Goal: Information Seeking & Learning: Compare options

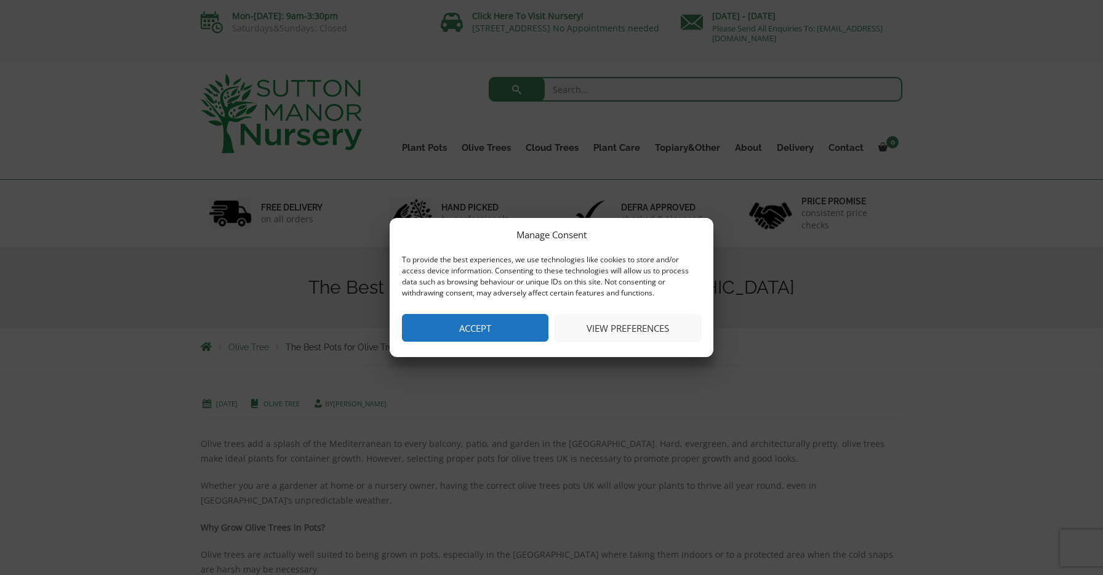
click at [492, 329] on button "Accept" at bounding box center [475, 328] width 147 height 28
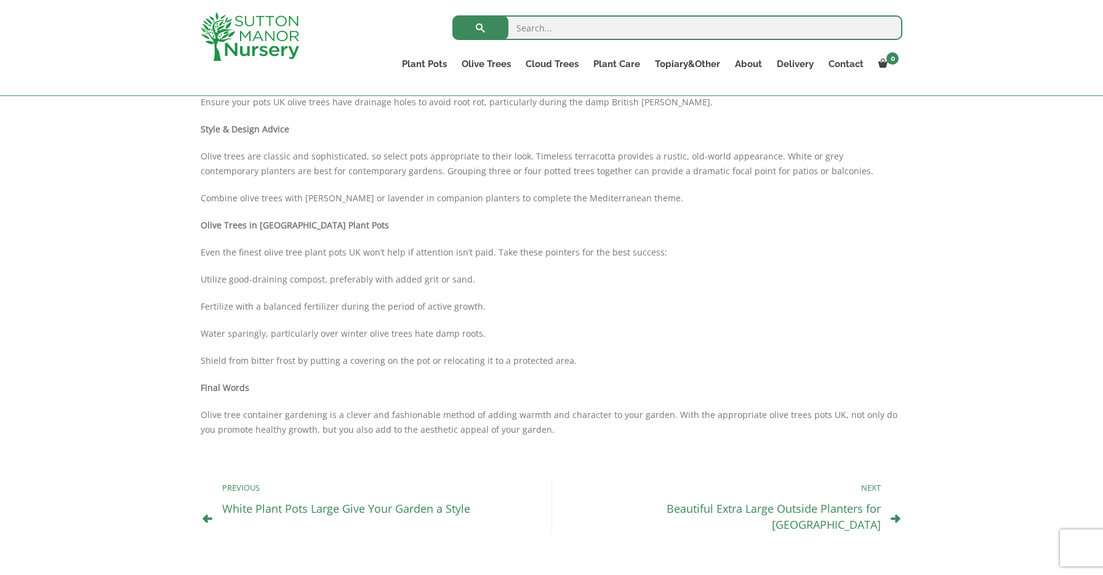
scroll to position [868, 0]
click at [404, 509] on link "White Plant Pots Large Give Your Garden a Style" at bounding box center [346, 506] width 248 height 15
click at [726, 511] on link "Beautiful Extra Large Outside Planters for UK" at bounding box center [774, 514] width 214 height 31
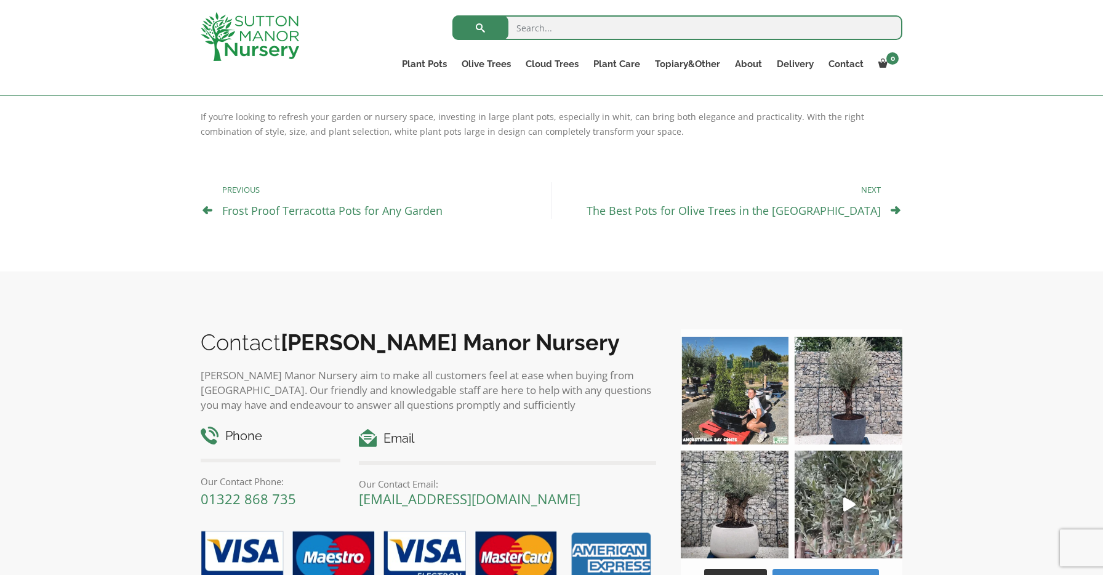
scroll to position [1055, 0]
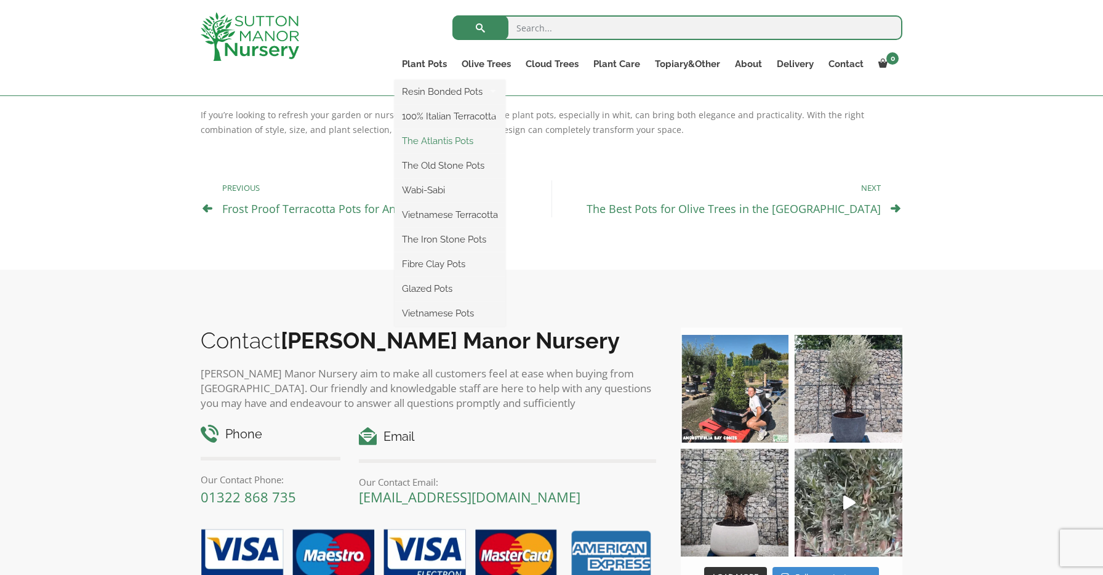
click at [424, 143] on link "The Atlantis Pots" at bounding box center [450, 141] width 111 height 18
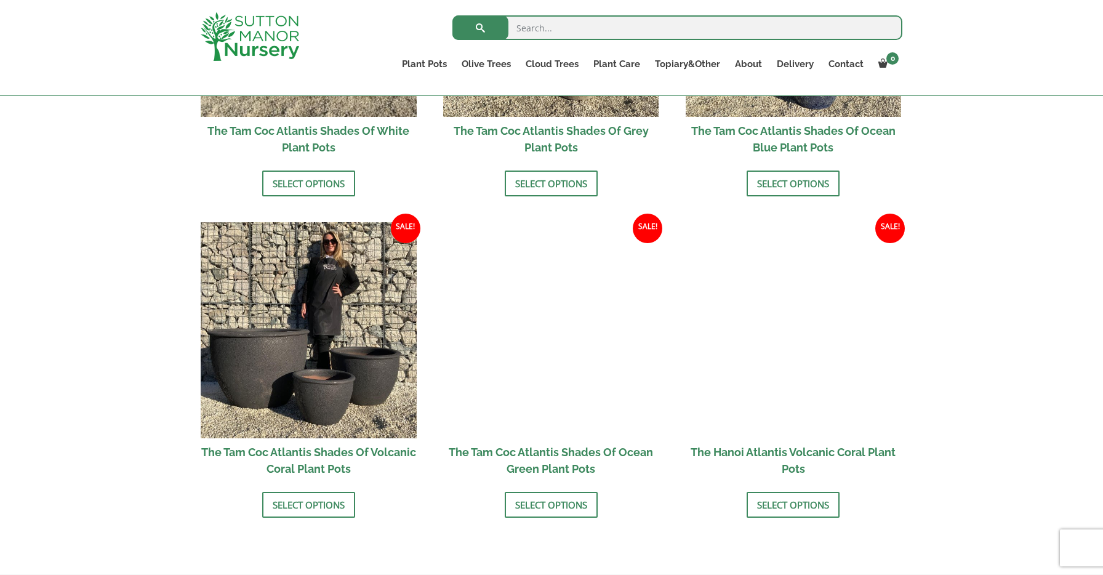
scroll to position [939, 0]
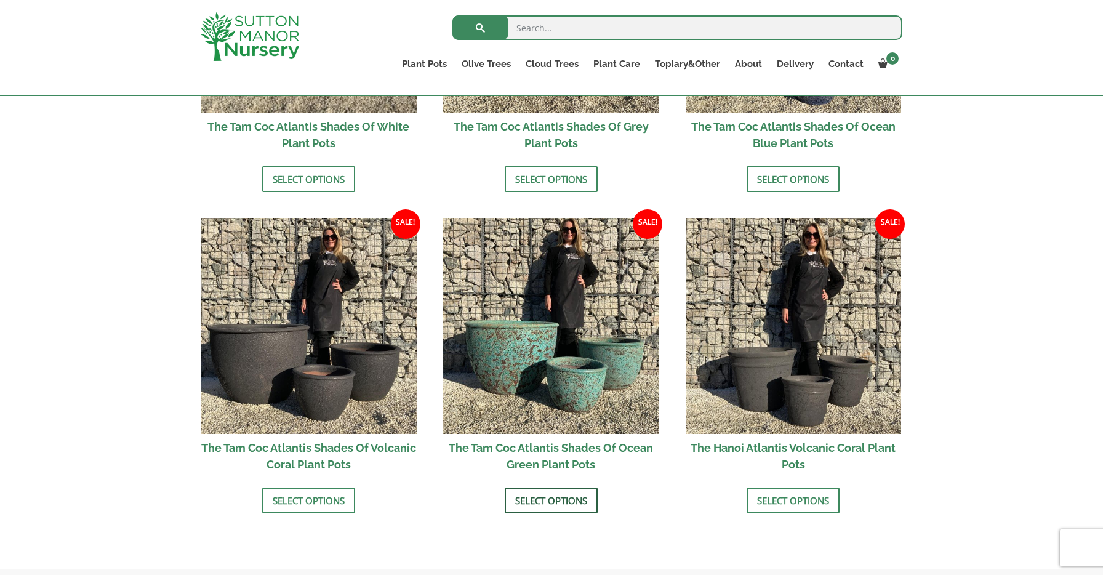
click at [549, 501] on link "Select options" at bounding box center [551, 501] width 93 height 26
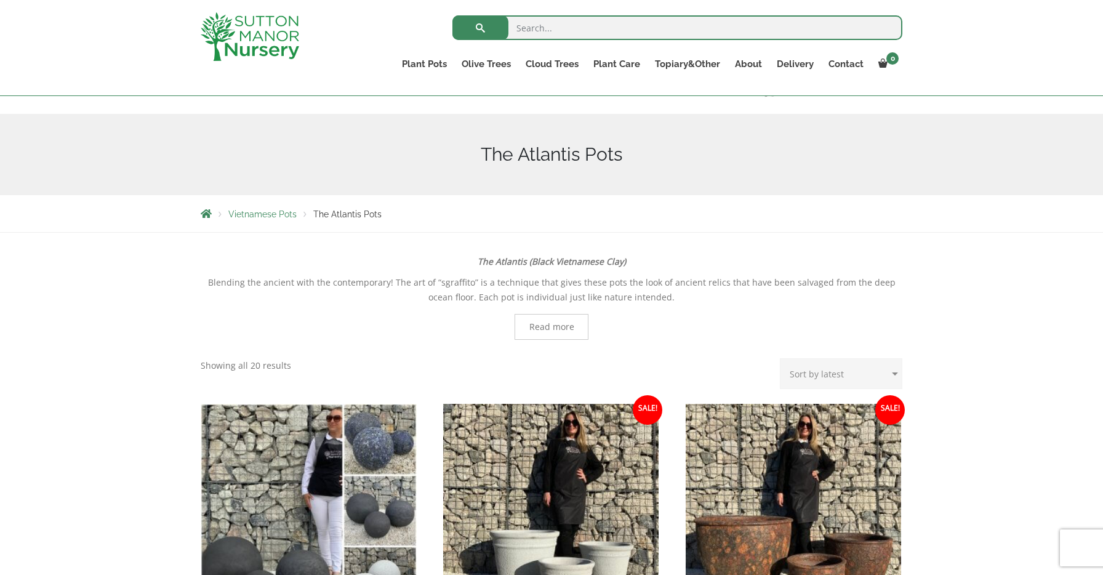
scroll to position [0, 0]
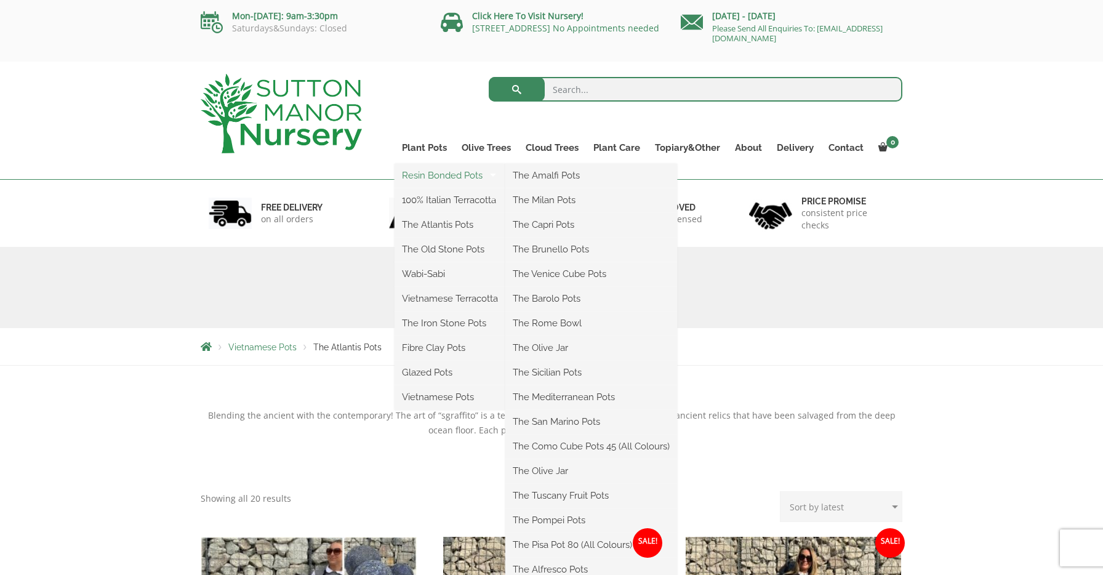
click at [421, 174] on link "Resin Bonded Pots" at bounding box center [450, 175] width 111 height 18
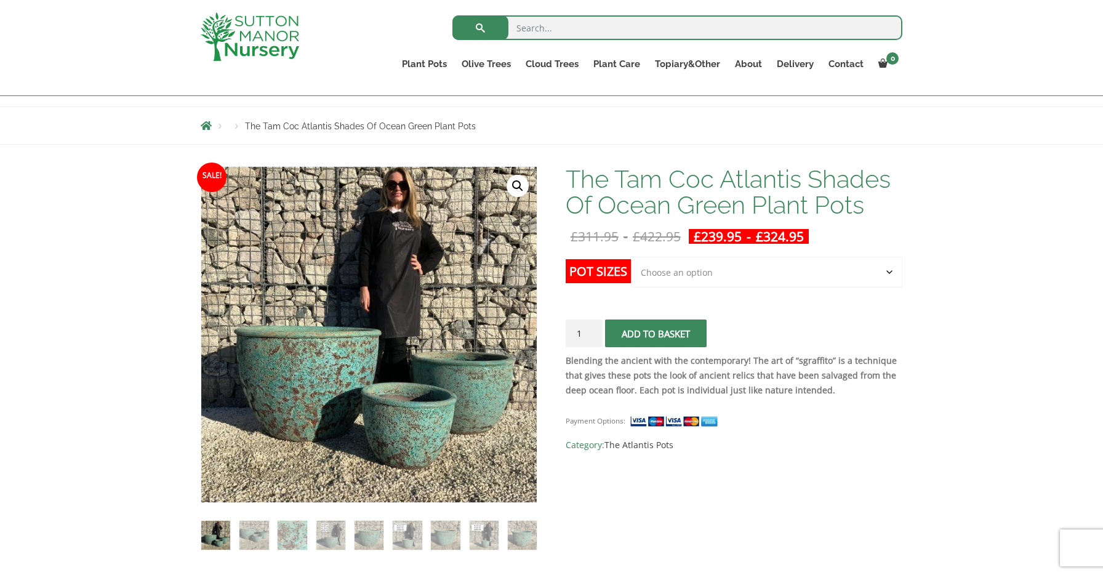
scroll to position [121, 0]
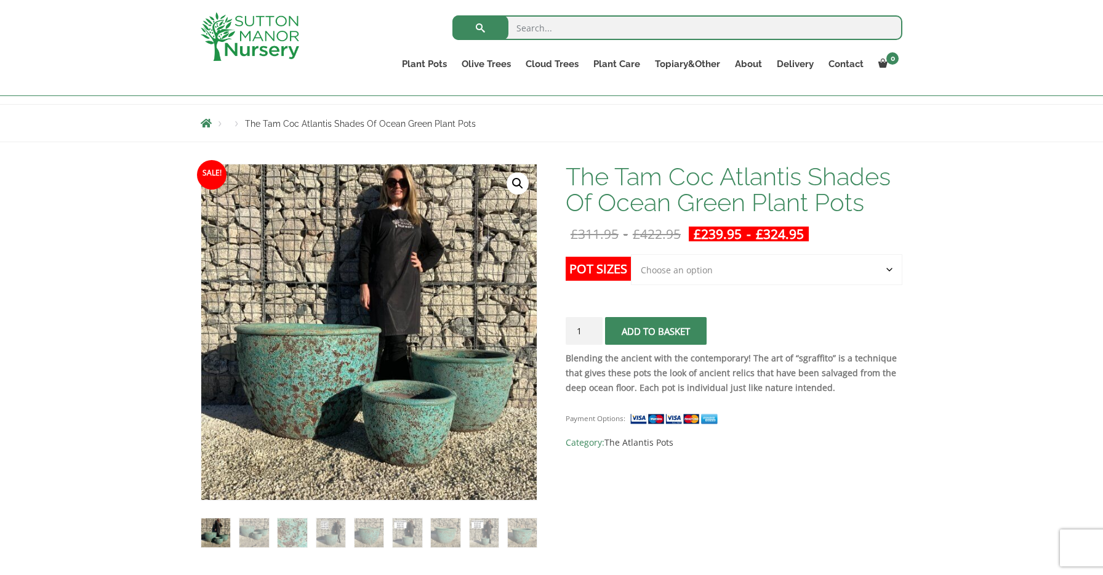
click at [703, 267] on select "Choose an option Click here to buy the 3rd to Largest Pot In The Picture Click …" at bounding box center [767, 269] width 272 height 31
select select "Click here to buy the 2nd to Largest Pot In The Picture"
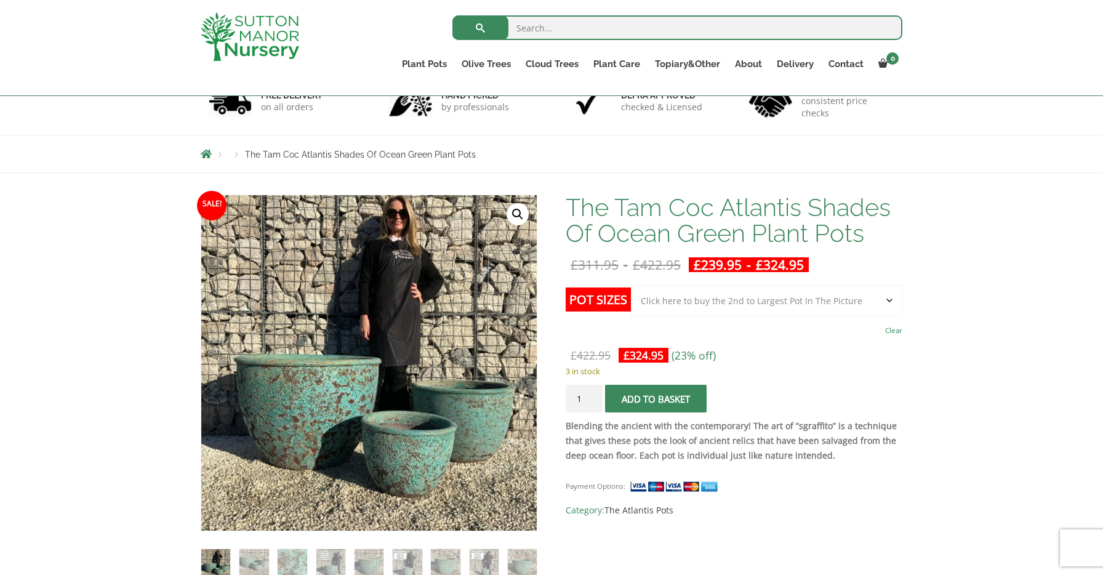
scroll to position [116, 0]
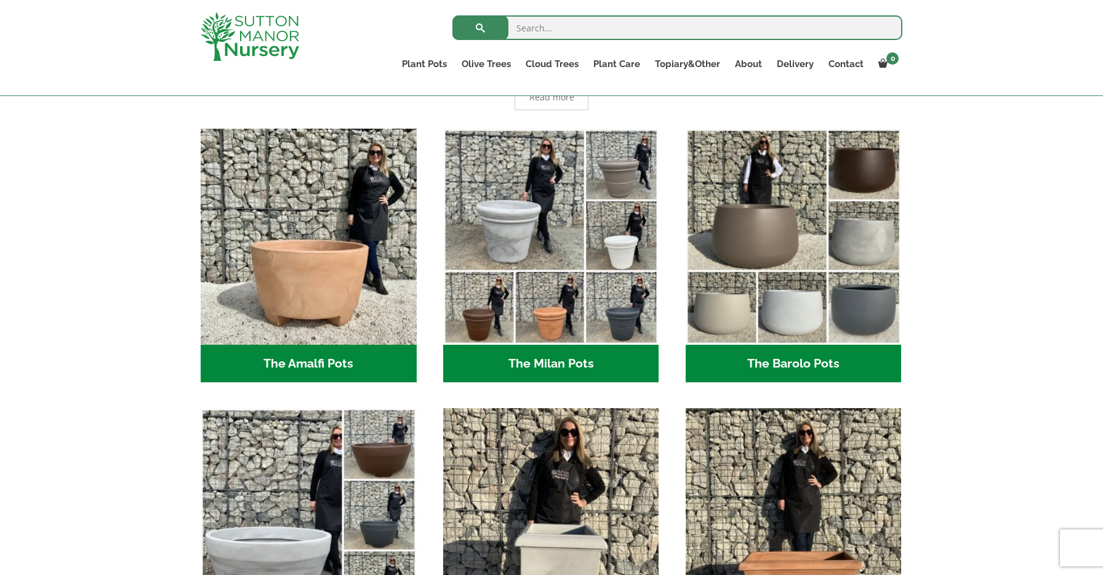
scroll to position [306, 0]
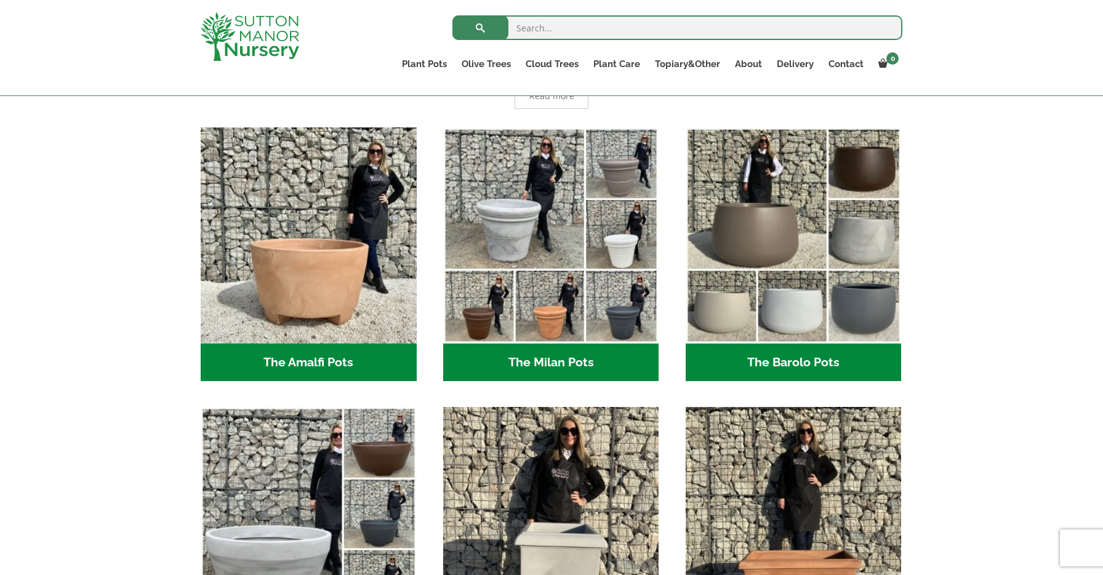
click at [747, 366] on h2 "The Barolo Pots (42)" at bounding box center [794, 363] width 216 height 38
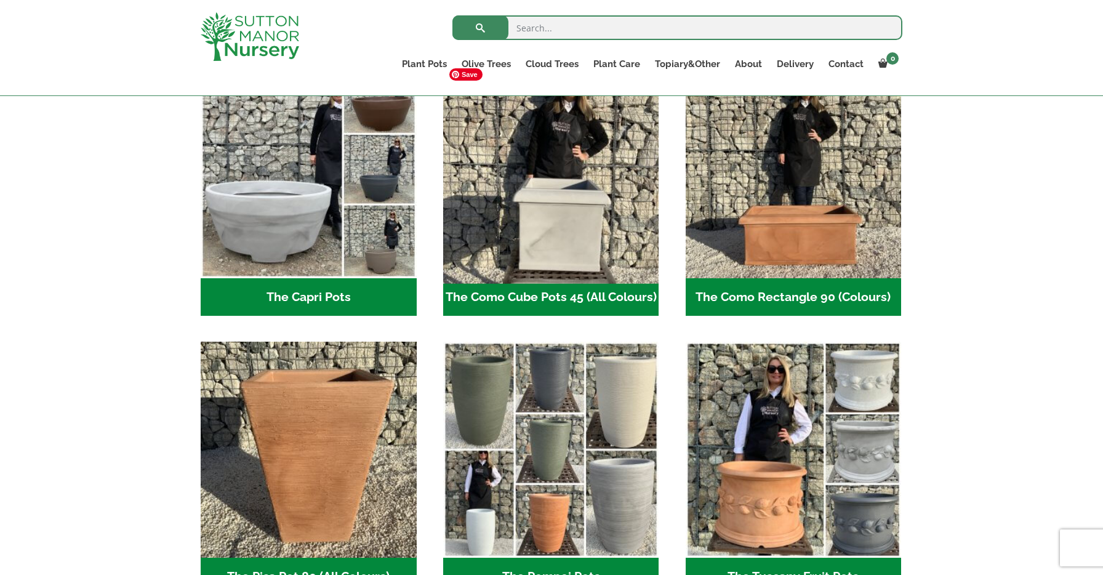
scroll to position [656, 0]
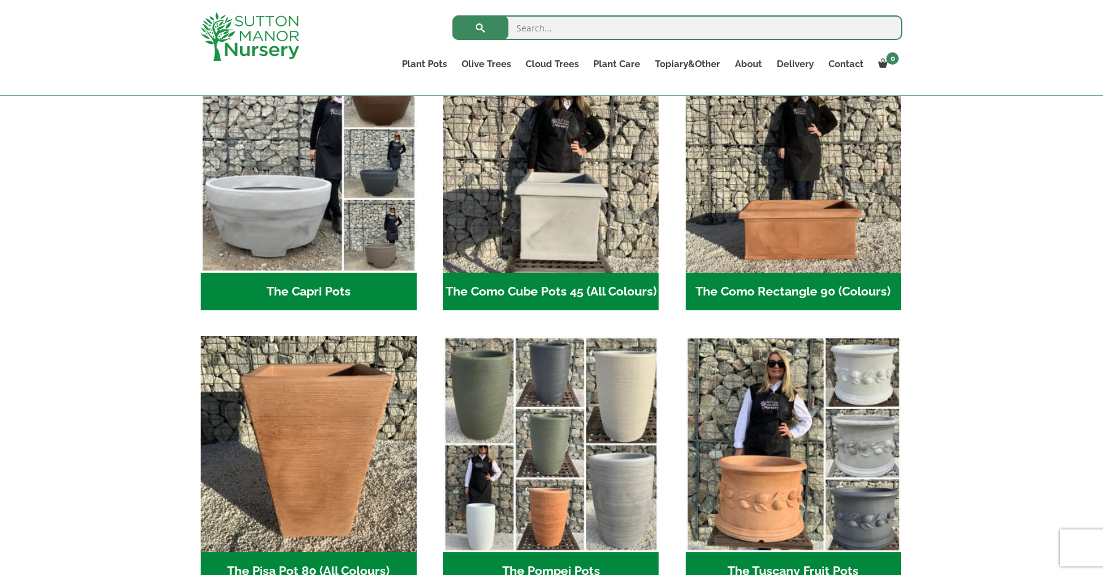
click at [624, 286] on h2 "The Como Cube Pots 45 (All Colours) (3)" at bounding box center [551, 292] width 216 height 38
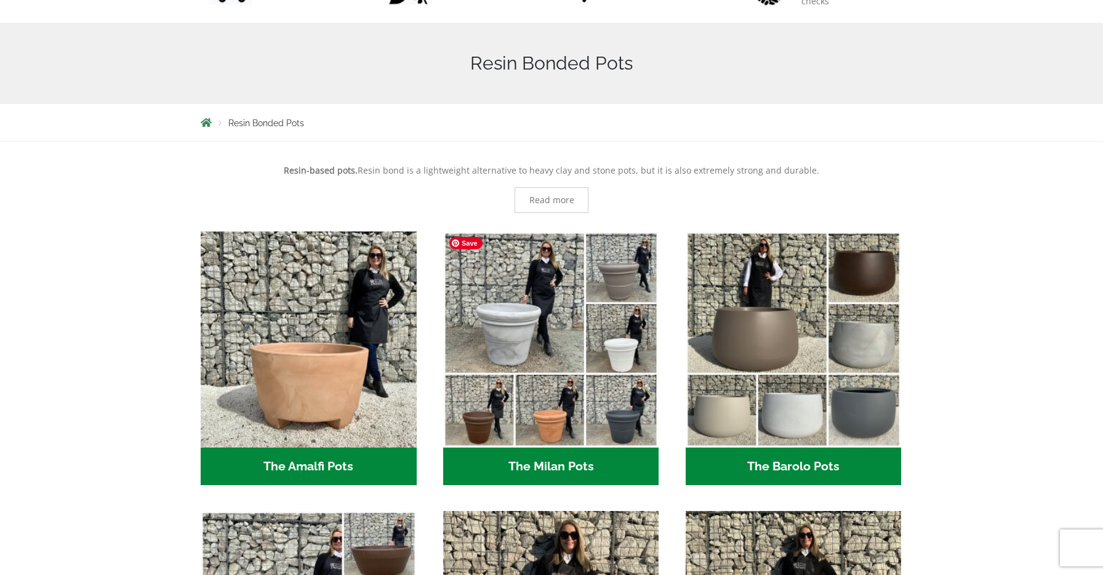
scroll to position [0, 0]
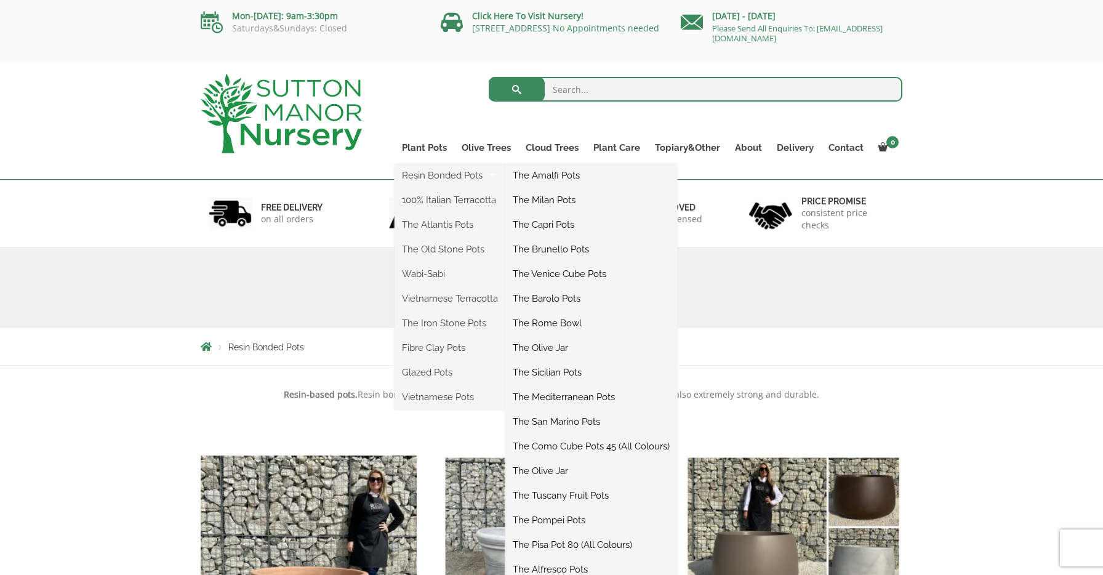
click at [541, 473] on link "The Olive Jar" at bounding box center [591, 471] width 172 height 18
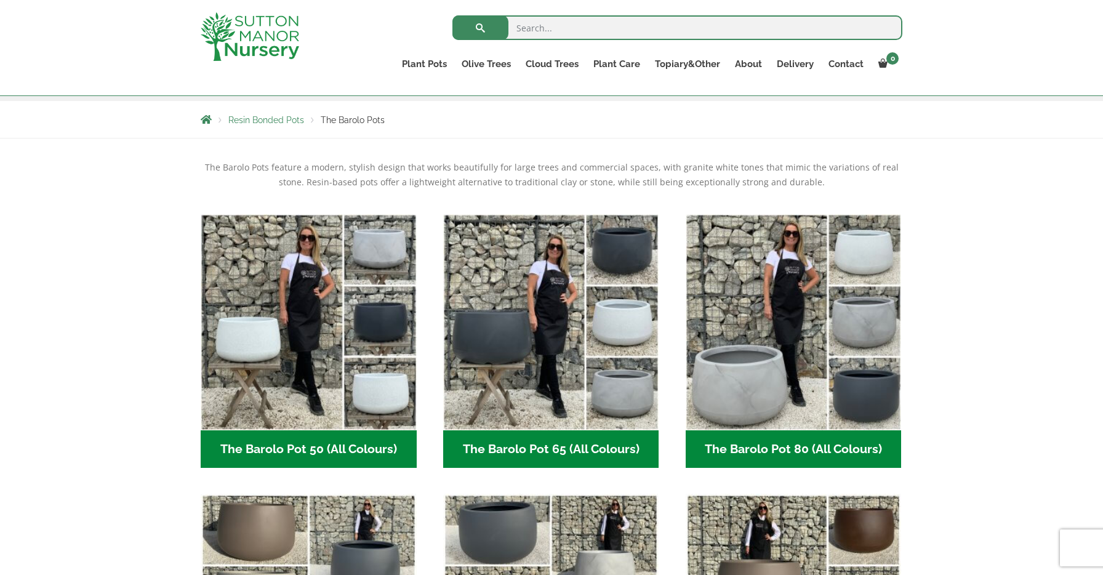
scroll to position [207, 0]
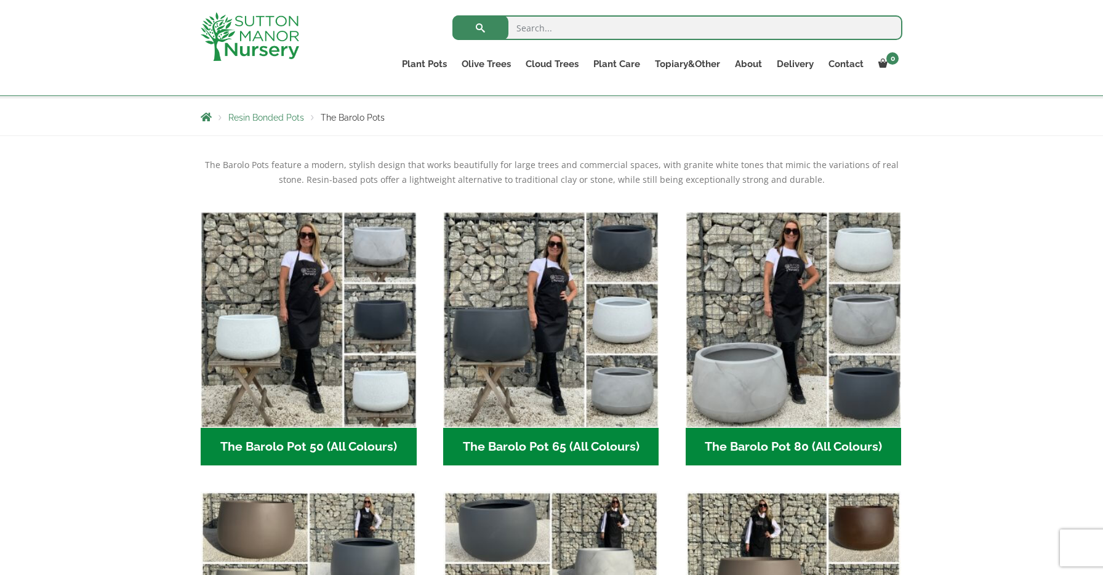
click at [578, 450] on h2 "The Barolo Pot 65 (All Colours) (7)" at bounding box center [551, 447] width 216 height 38
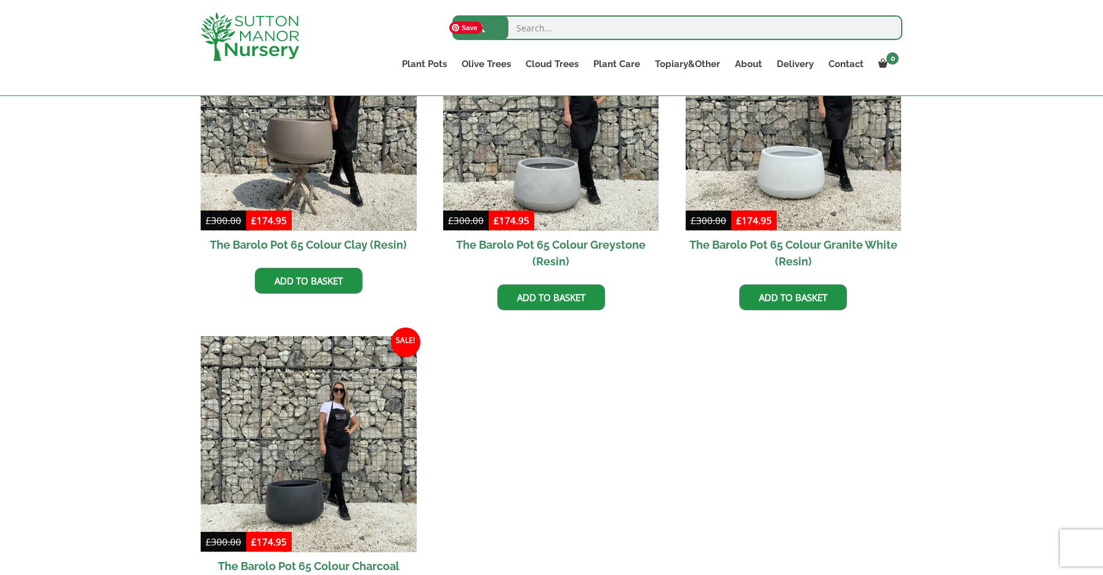
scroll to position [717, 0]
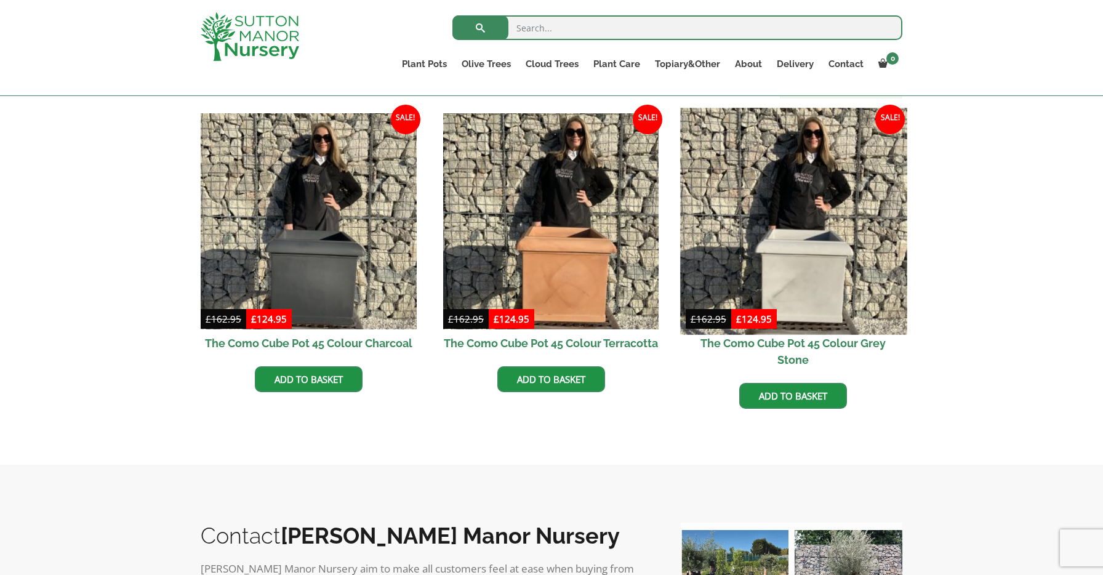
scroll to position [385, 0]
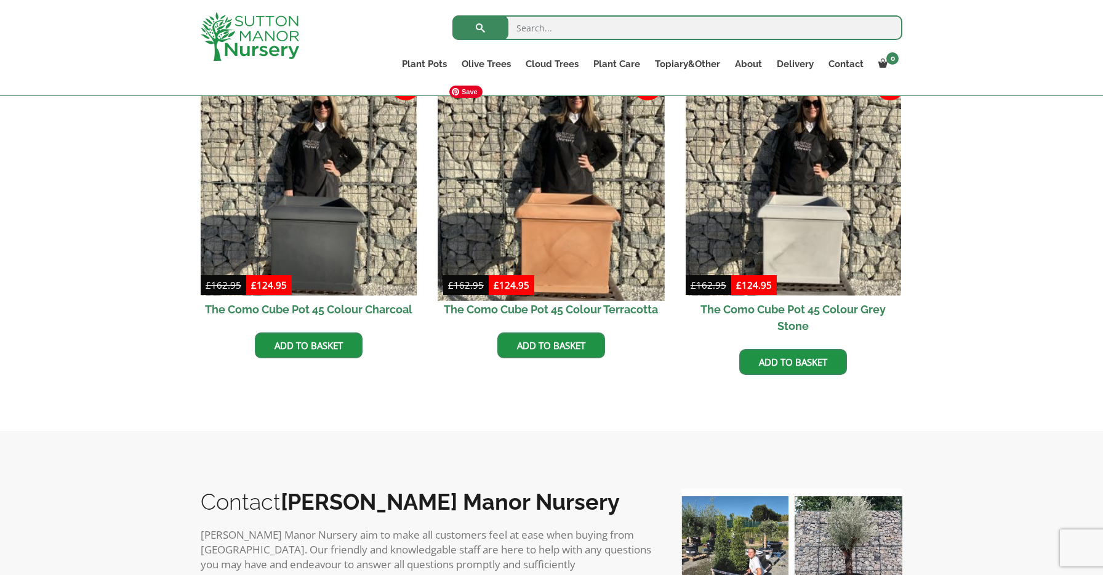
click at [592, 212] on img at bounding box center [551, 187] width 227 height 227
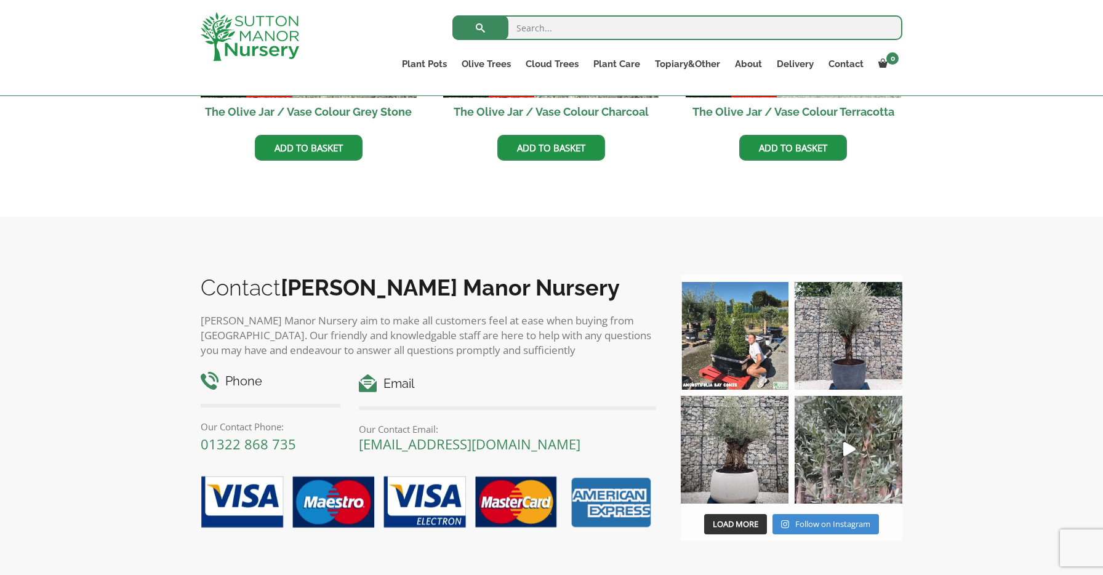
scroll to position [688, 0]
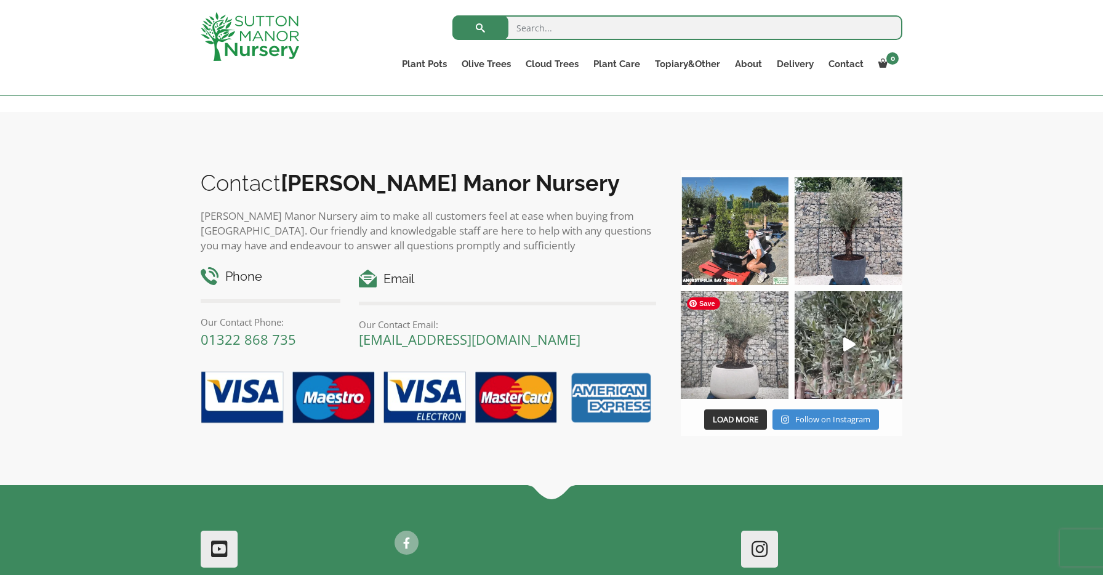
click at [732, 353] on img at bounding box center [735, 345] width 108 height 108
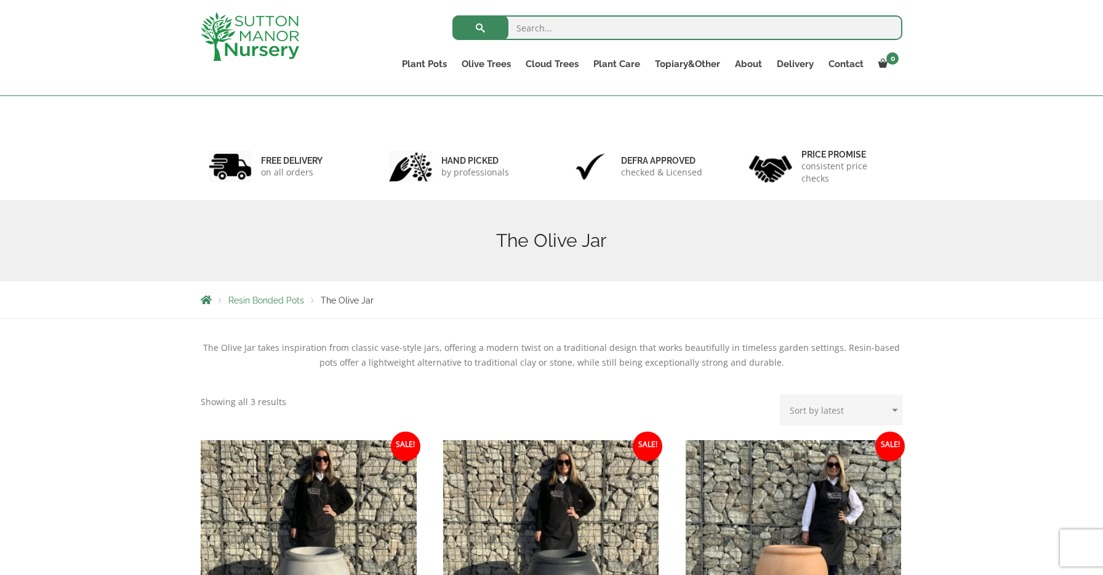
scroll to position [0, 0]
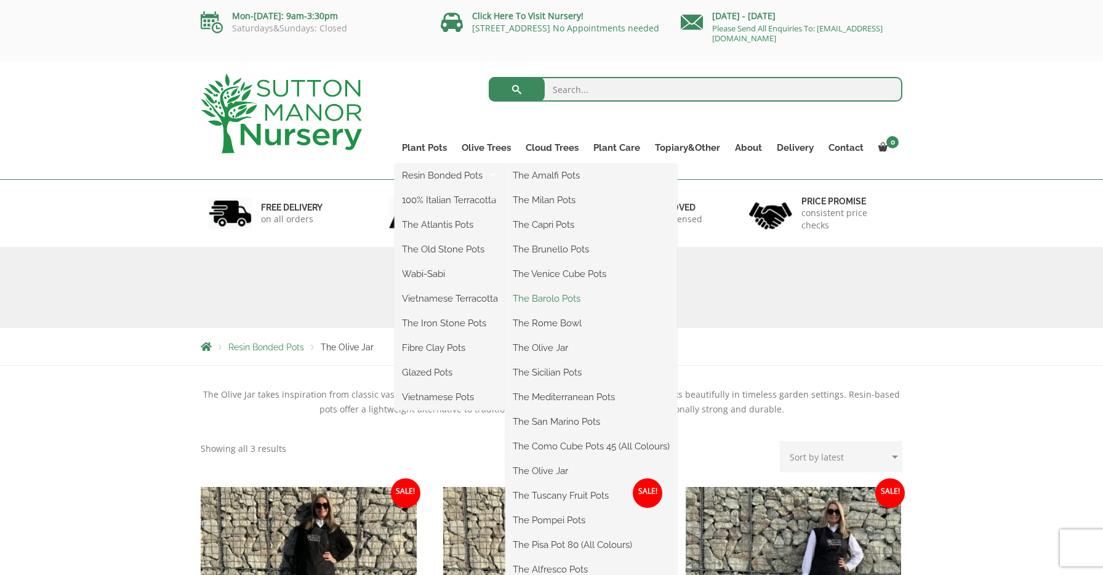
click at [568, 296] on link "The Barolo Pots" at bounding box center [591, 298] width 172 height 18
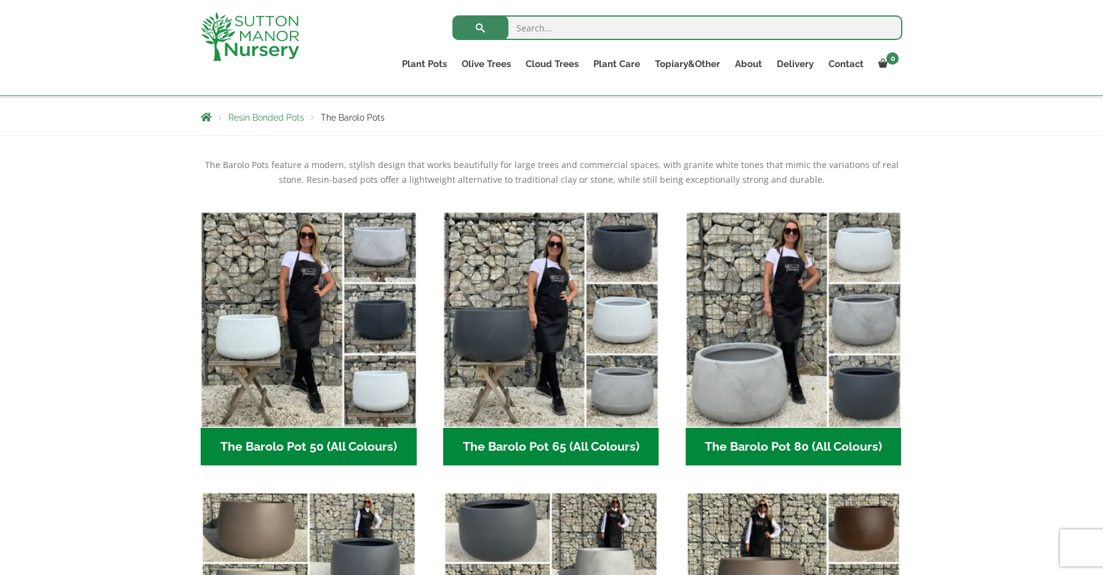
scroll to position [219, 0]
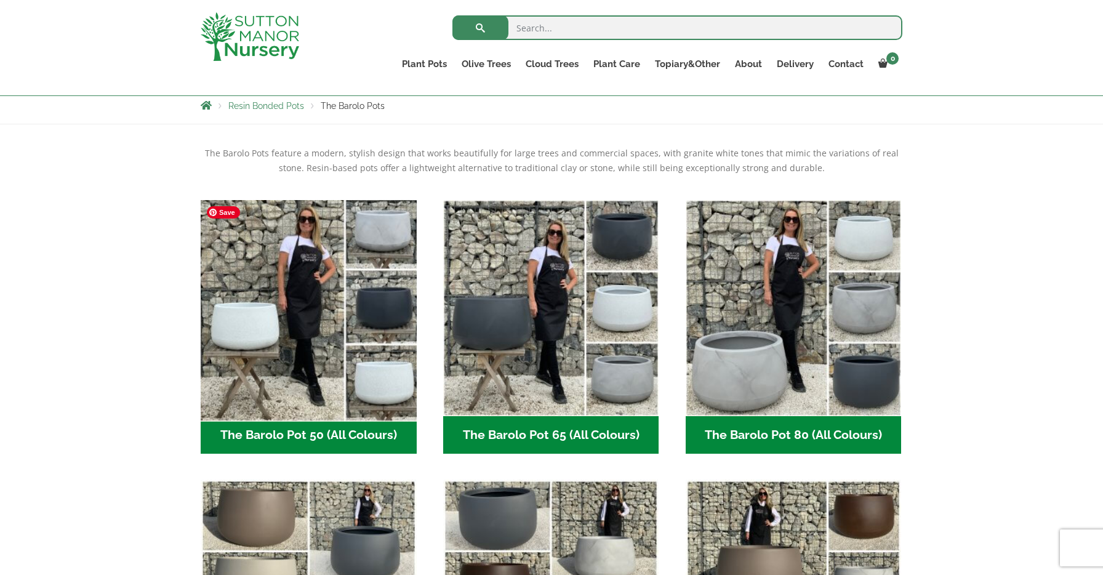
click at [260, 375] on img "Visit product category The Barolo Pot 50 (All Colours)" at bounding box center [308, 308] width 227 height 227
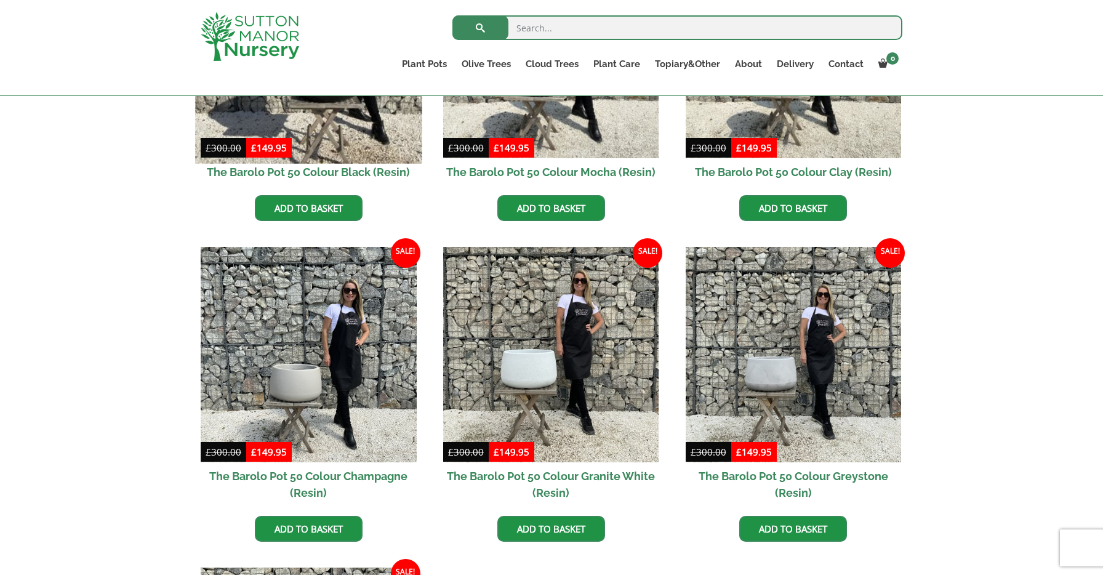
scroll to position [469, 0]
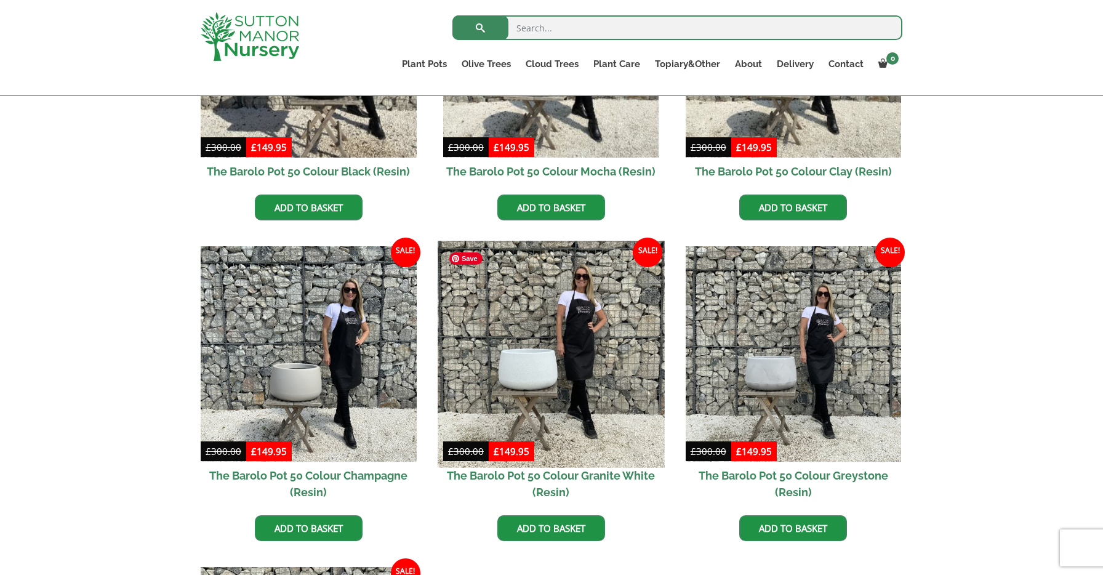
click at [547, 373] on img at bounding box center [551, 354] width 227 height 227
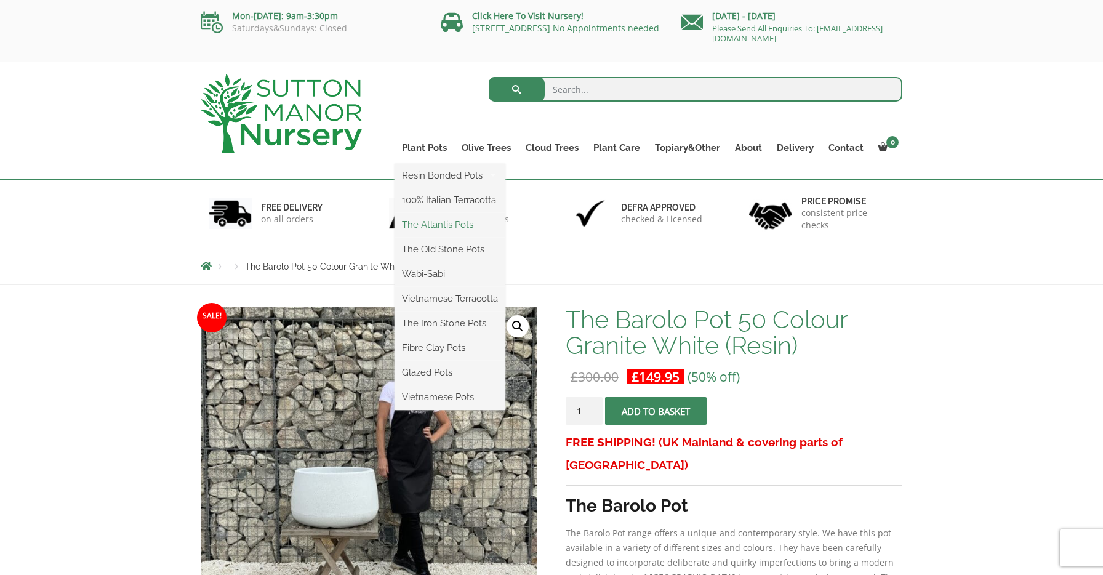
click at [430, 228] on link "The Atlantis Pots" at bounding box center [450, 224] width 111 height 18
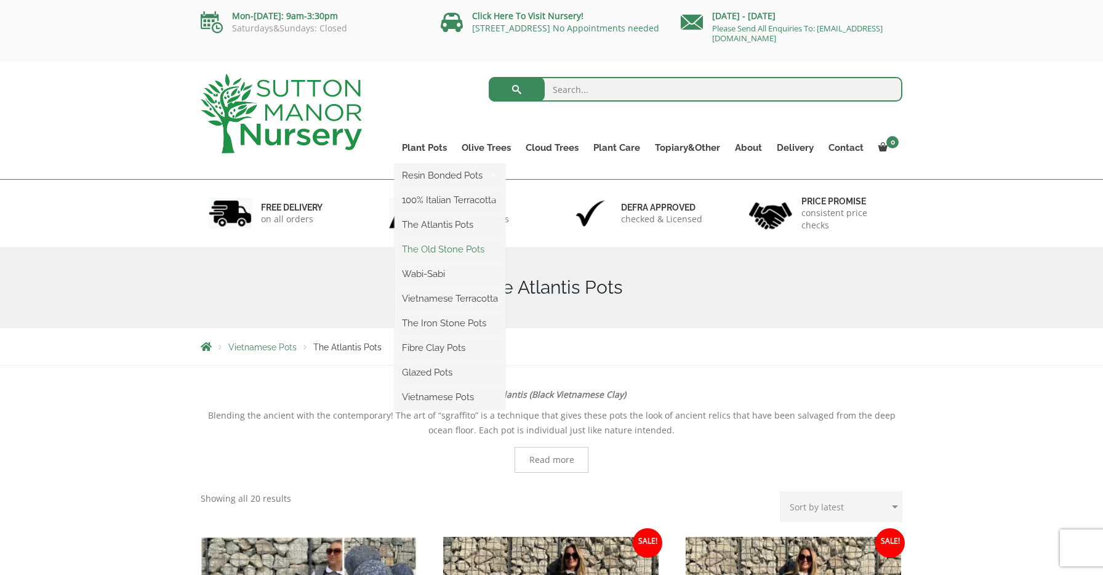
click at [433, 247] on link "The Old Stone Pots" at bounding box center [450, 249] width 111 height 18
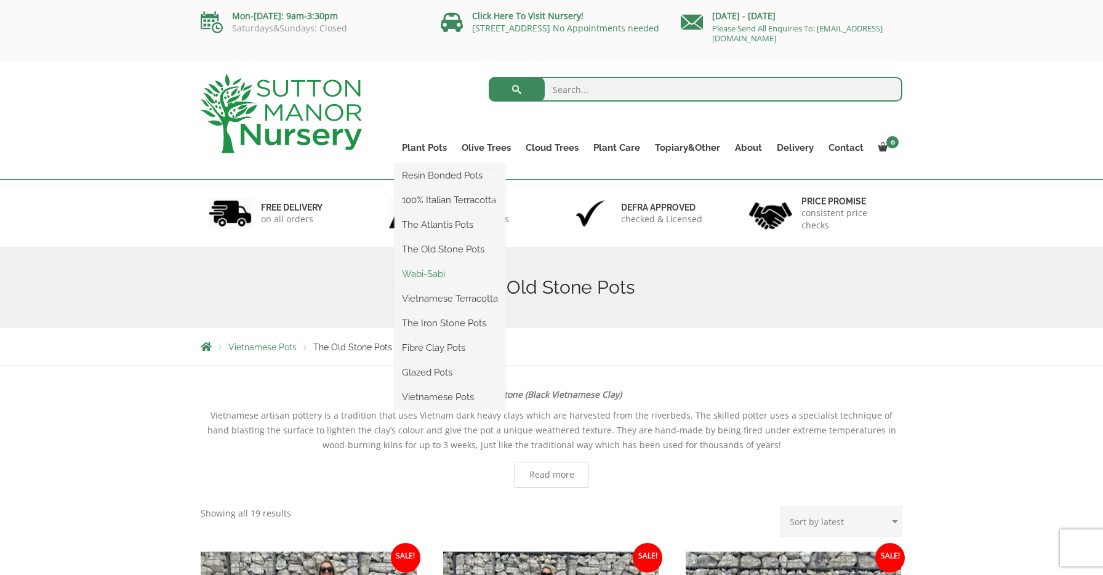
click at [424, 274] on link "Wabi-Sabi" at bounding box center [450, 274] width 111 height 18
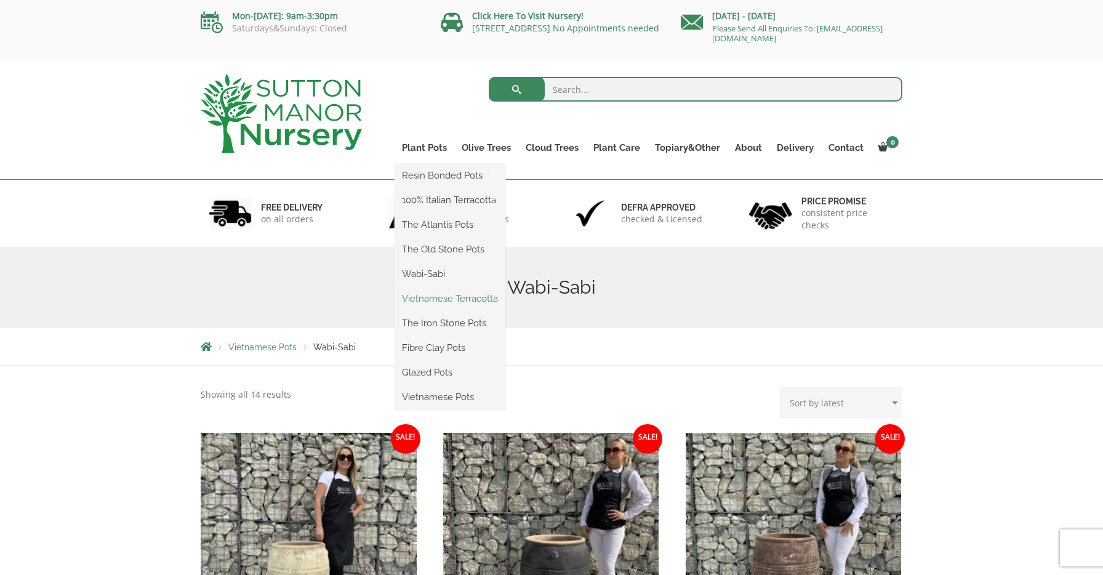
click at [414, 297] on link "Vietnamese Terracotta" at bounding box center [450, 298] width 111 height 18
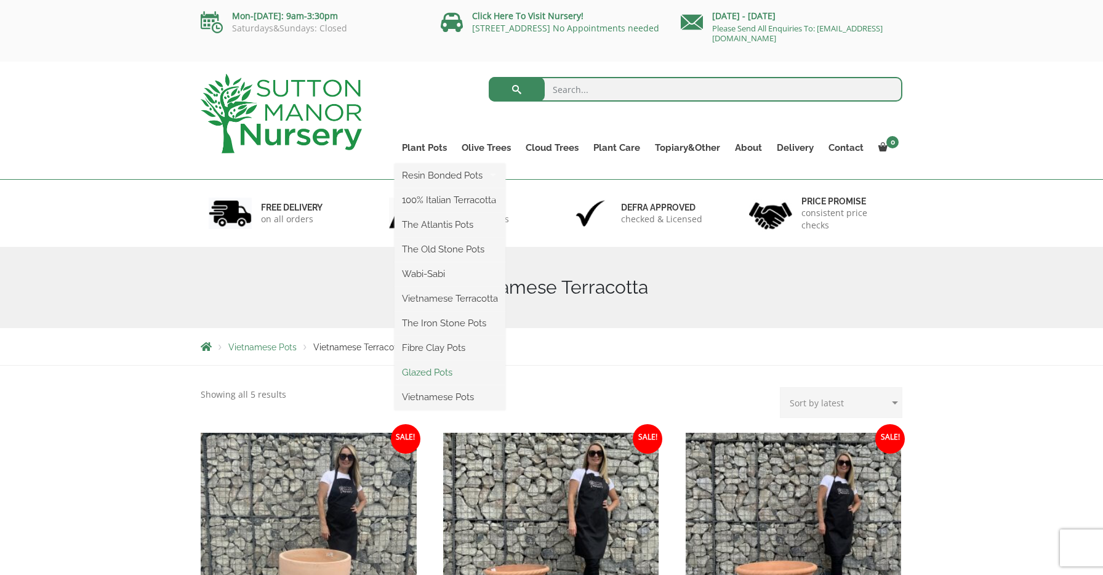
click at [421, 372] on link "Glazed Pots" at bounding box center [450, 372] width 111 height 18
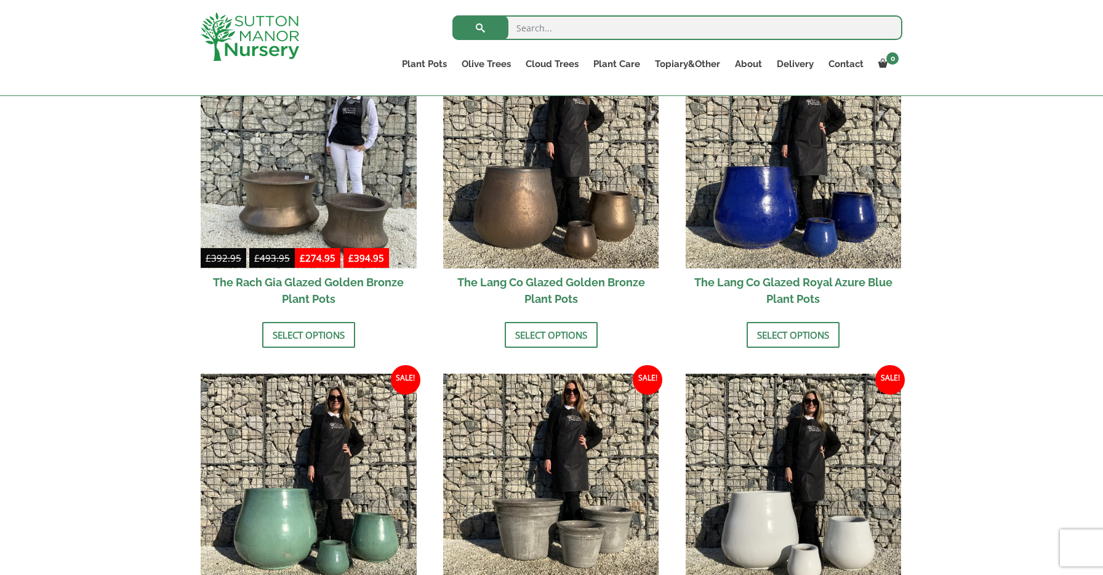
scroll to position [999, 0]
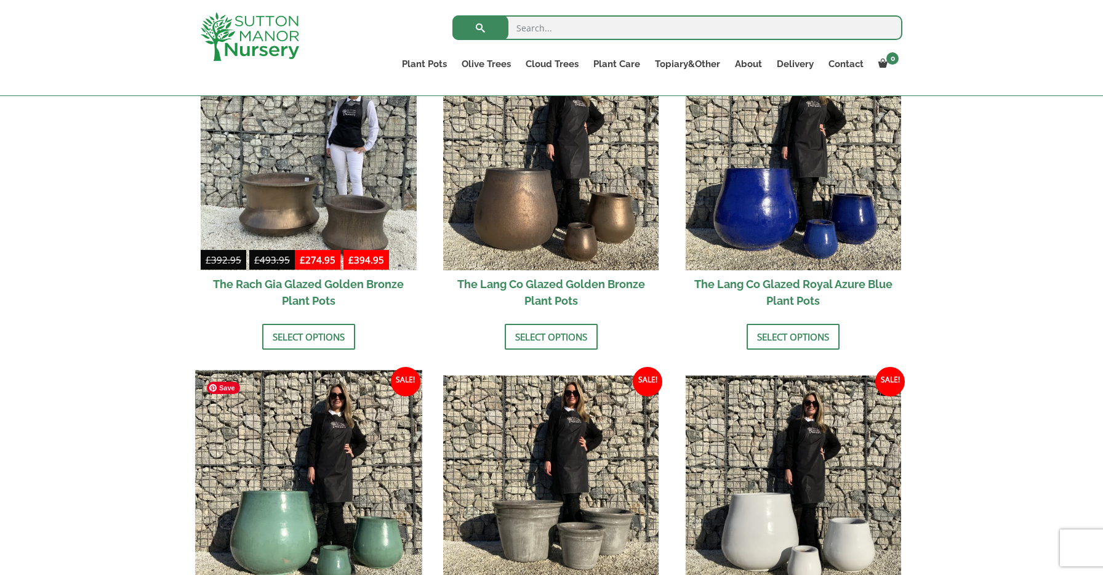
click at [320, 500] on img at bounding box center [308, 483] width 227 height 227
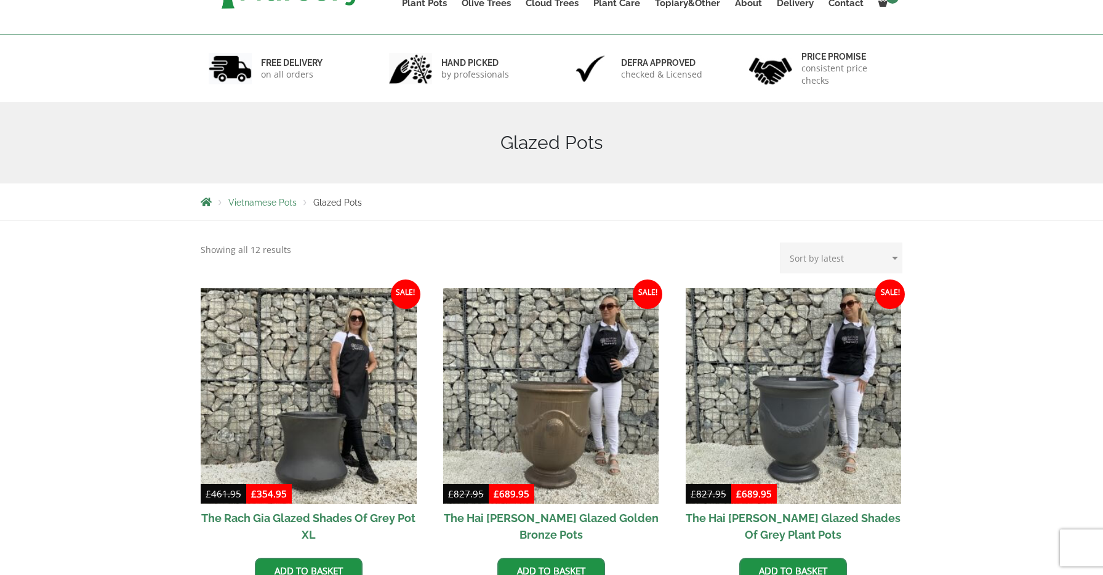
scroll to position [0, 0]
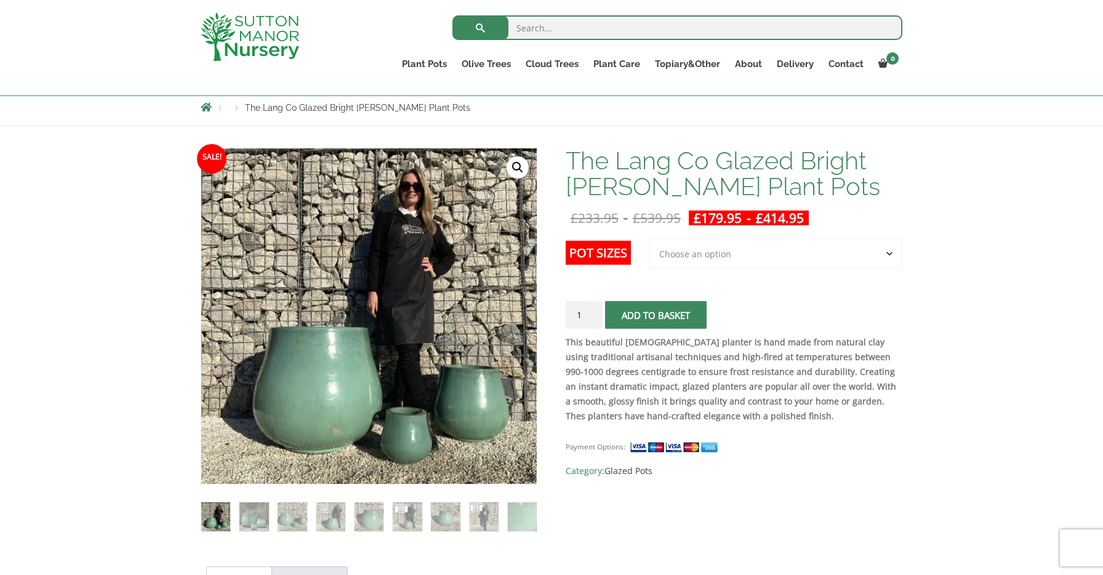
scroll to position [138, 0]
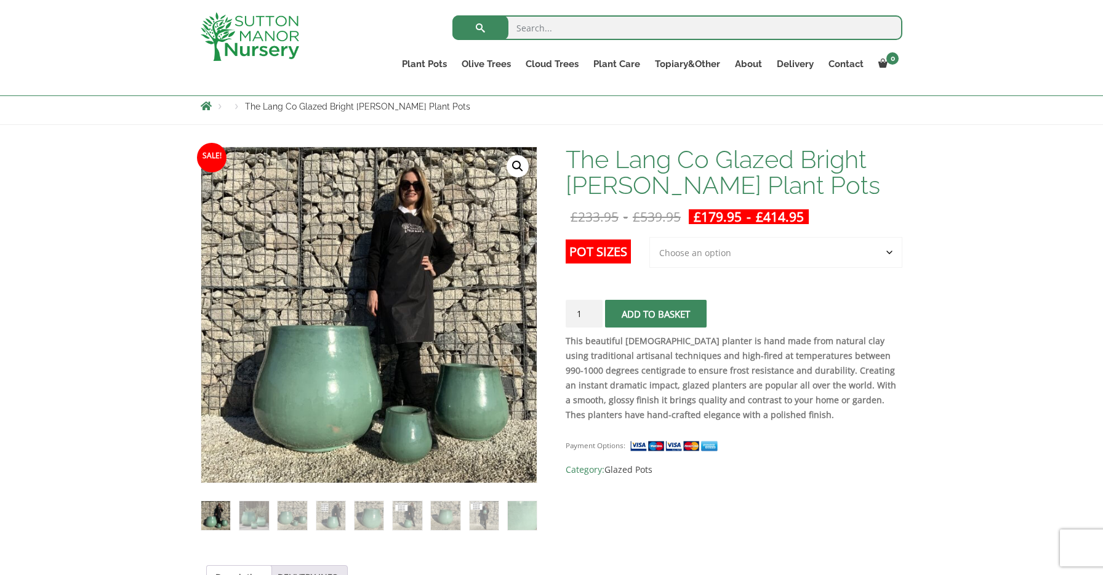
click at [741, 263] on select "Choose an option 3rd to Largest Pot In The Picture 2nd to Largest Pot In The Pi…" at bounding box center [776, 252] width 253 height 31
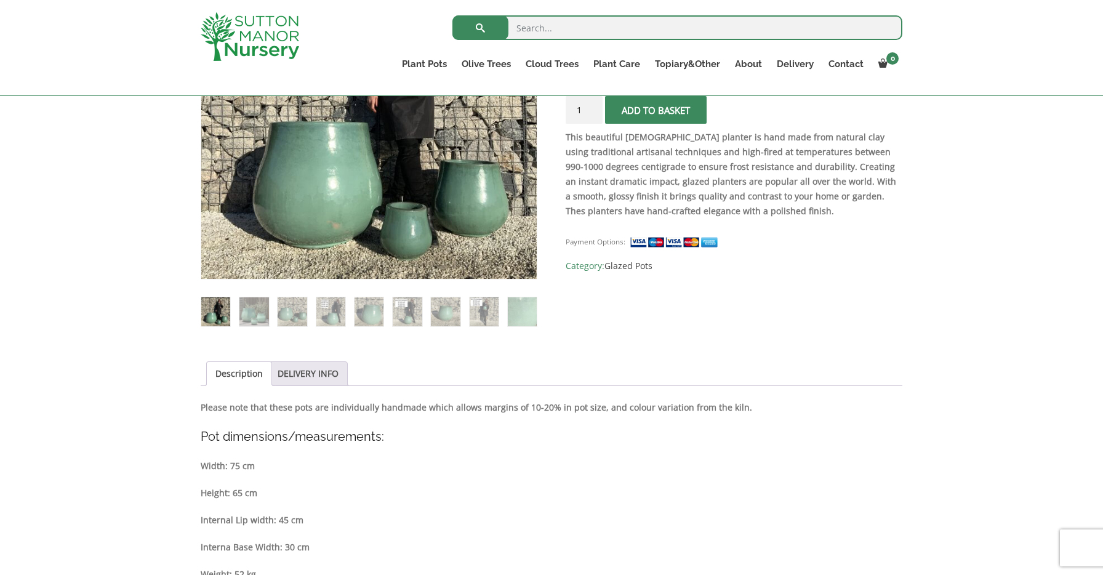
scroll to position [0, 0]
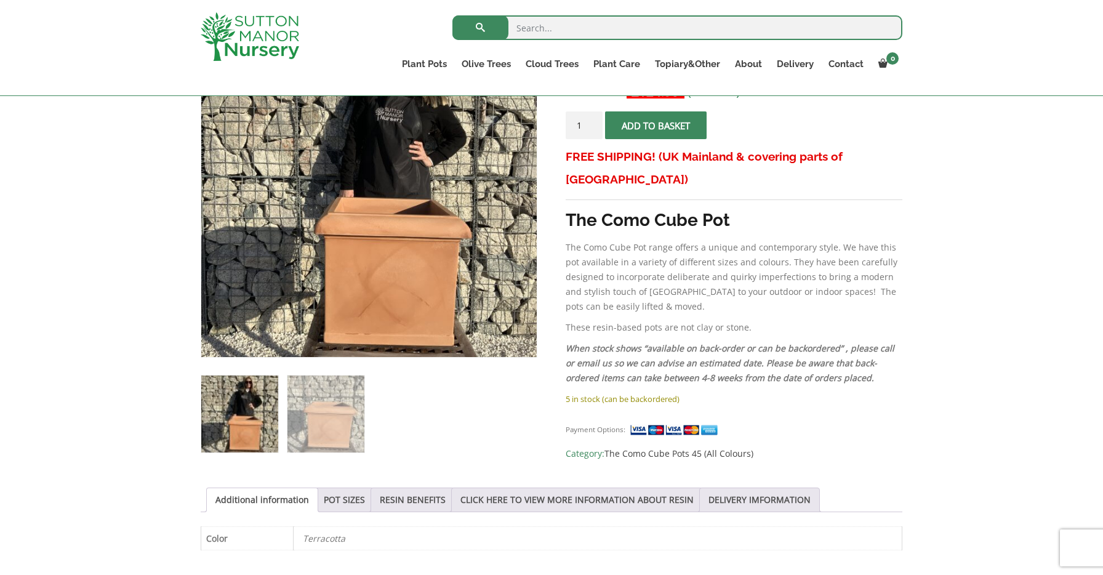
scroll to position [265, 0]
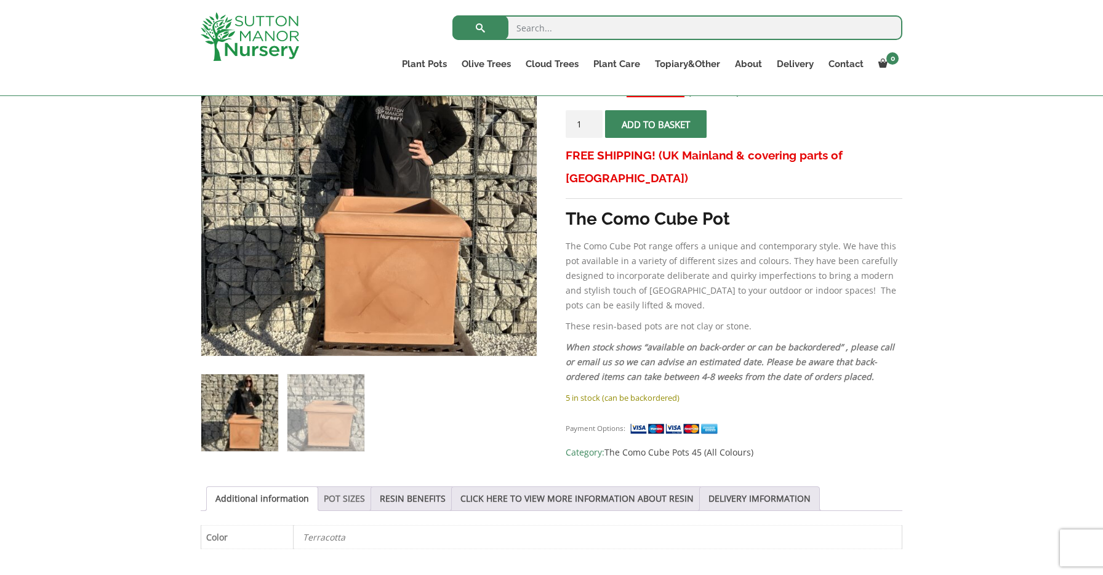
click at [342, 500] on link "POT SIZES" at bounding box center [344, 498] width 41 height 23
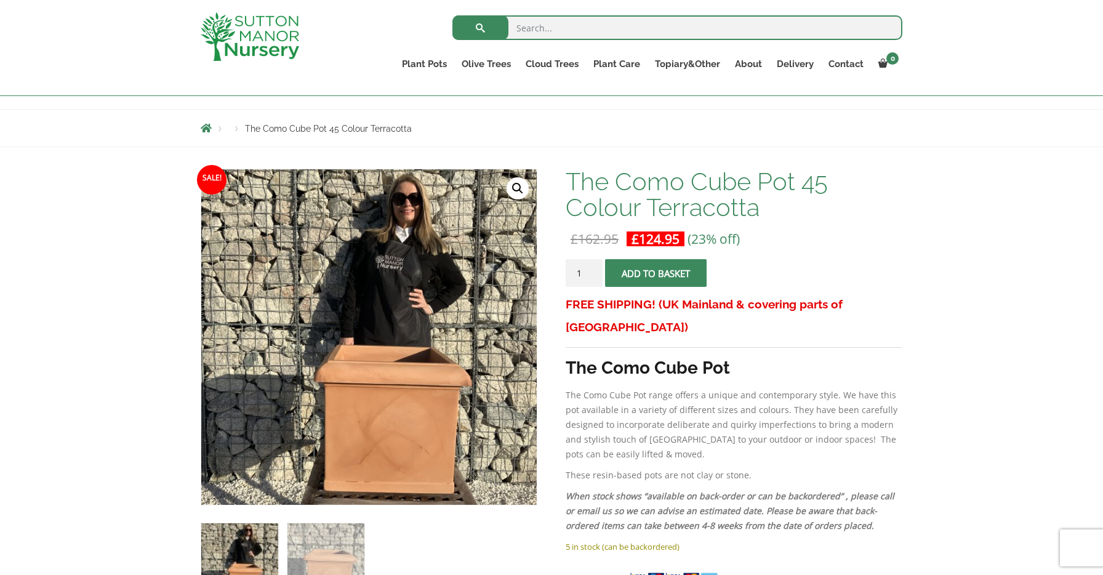
scroll to position [0, 0]
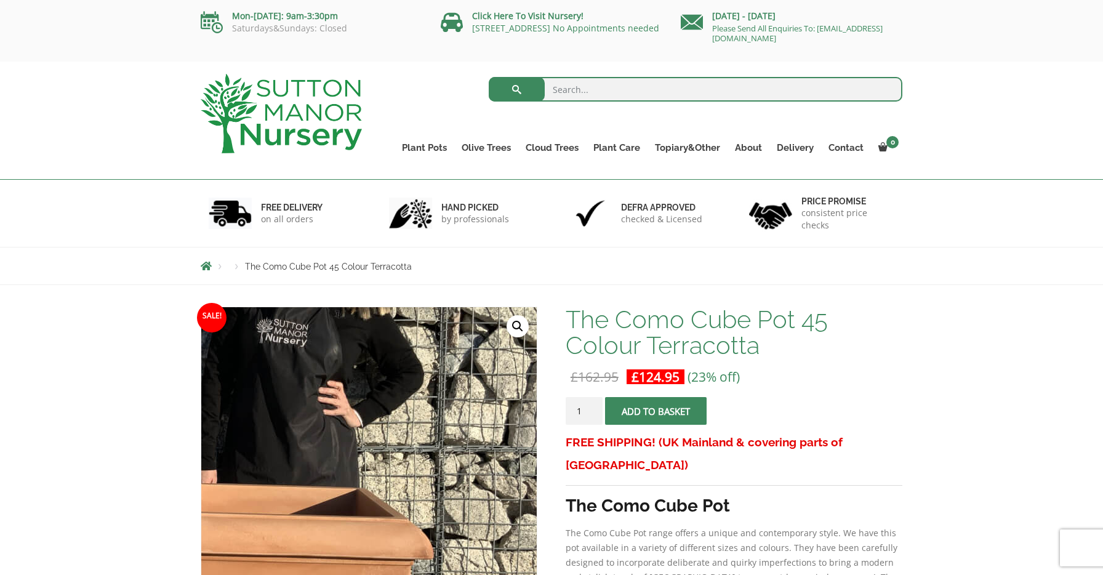
click at [518, 477] on img at bounding box center [245, 469] width 616 height 616
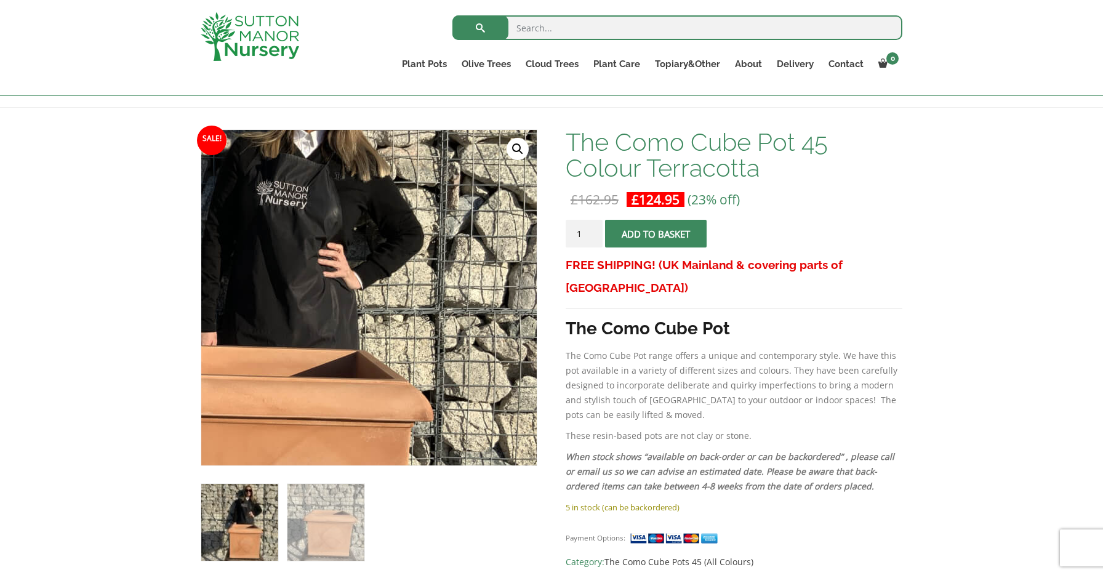
scroll to position [156, 0]
